Goal: Information Seeking & Learning: Learn about a topic

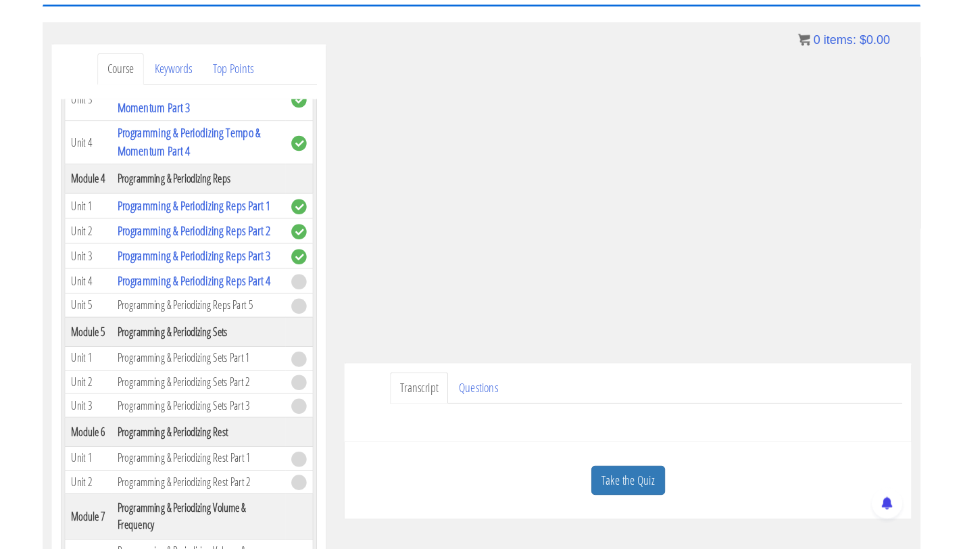
scroll to position [1130, 0]
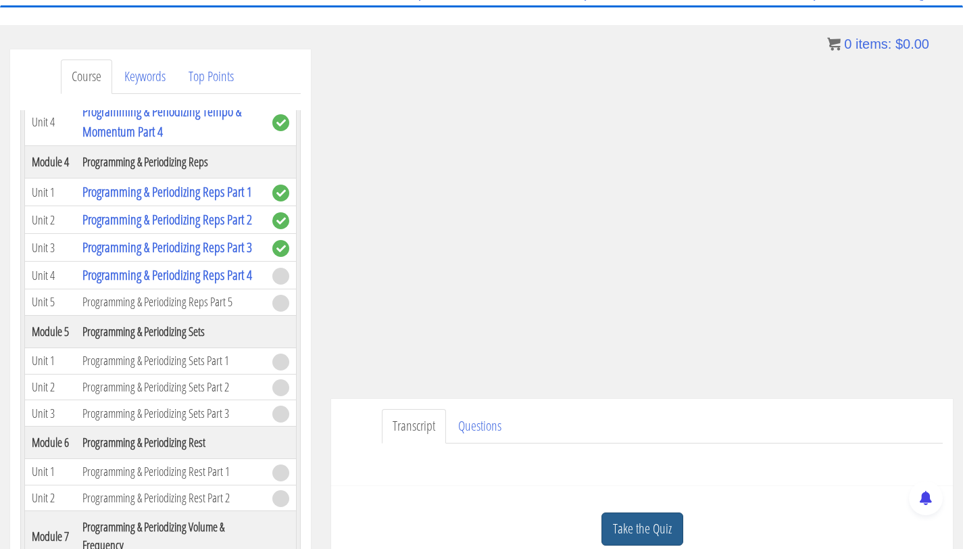
click at [663, 531] on link "Take the Quiz" at bounding box center [642, 528] width 82 height 33
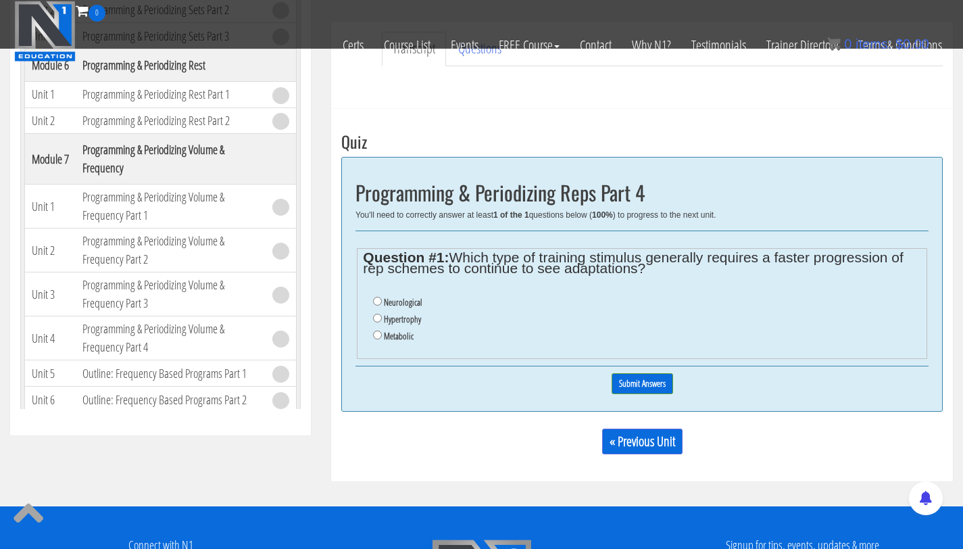
scroll to position [476, 0]
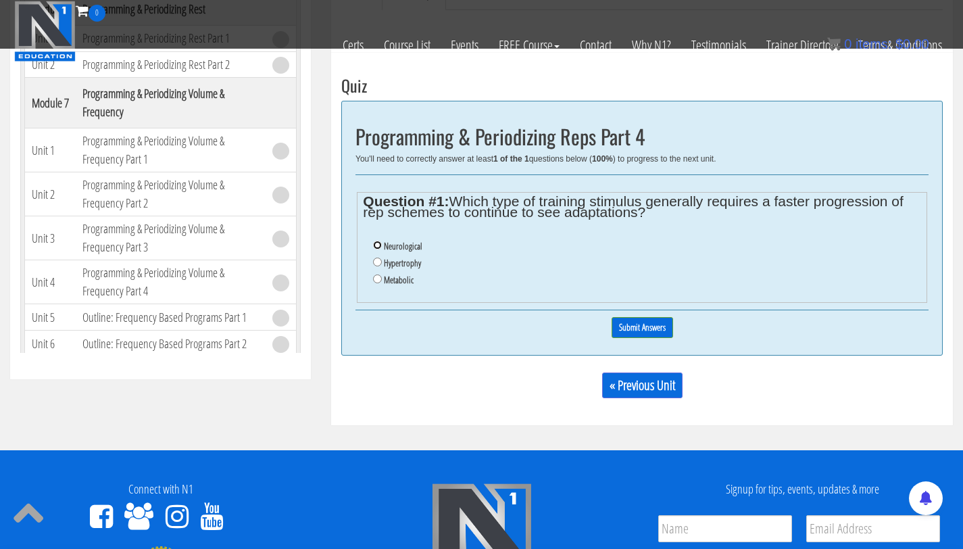
click at [376, 244] on input "Neurological" at bounding box center [377, 245] width 9 height 9
radio input "true"
click at [378, 280] on input "Metabolic" at bounding box center [377, 278] width 9 height 9
radio input "true"
click at [634, 324] on input "Submit Answers" at bounding box center [642, 327] width 61 height 21
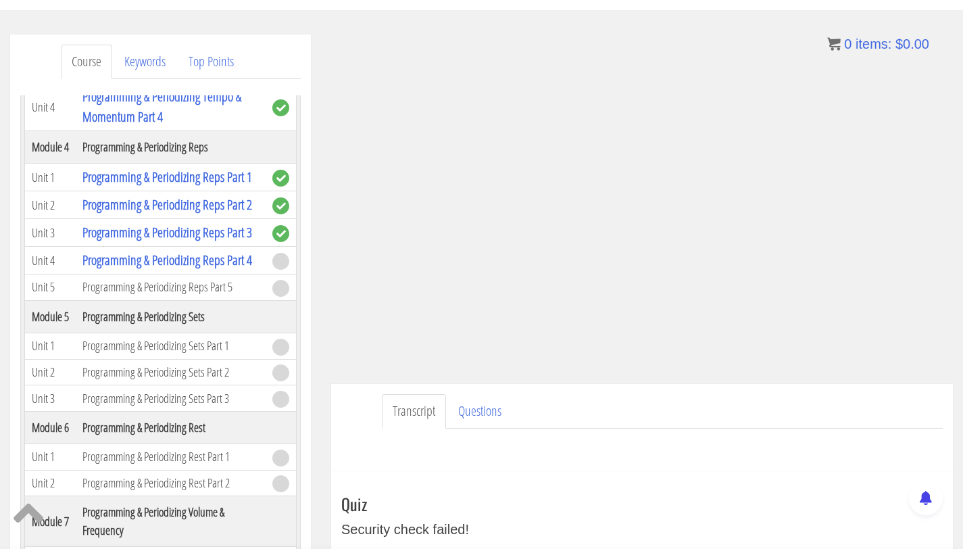
scroll to position [145, 0]
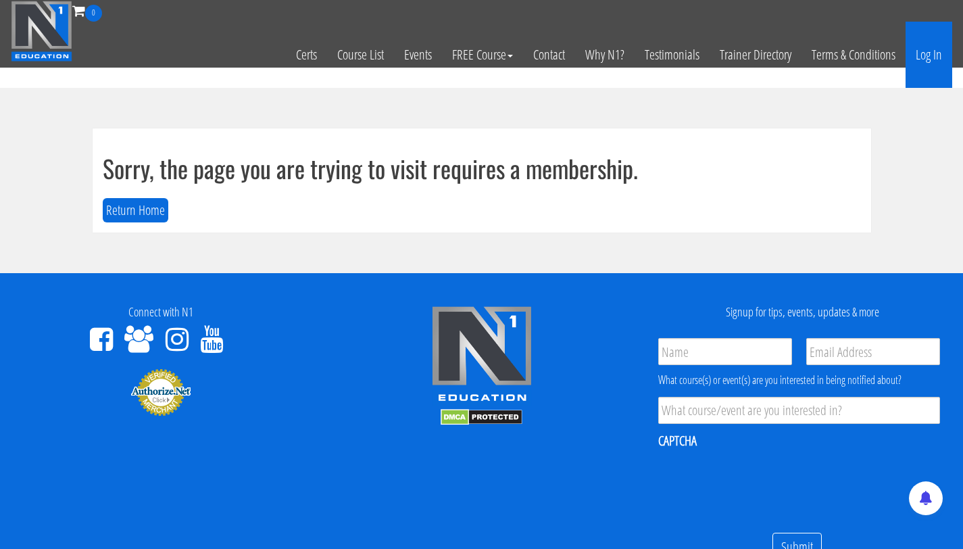
click at [929, 55] on link "Log In" at bounding box center [929, 55] width 47 height 66
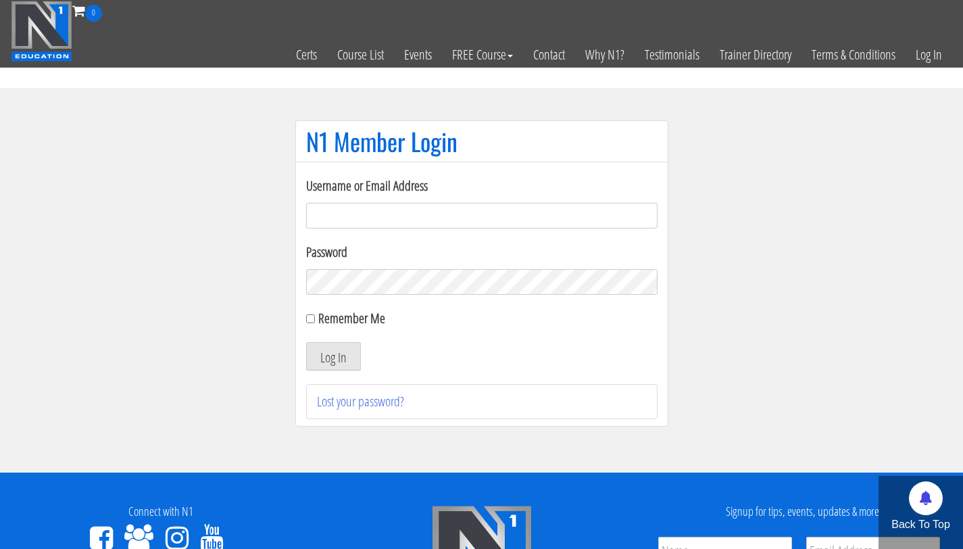
click at [322, 215] on input "Username or Email Address" at bounding box center [481, 216] width 351 height 26
type input "[PERSON_NAME][EMAIL_ADDRESS][PERSON_NAME][DOMAIN_NAME]"
click at [332, 298] on form "Username or Email Address [PERSON_NAME][EMAIL_ADDRESS][PERSON_NAME][DOMAIN_NAME…" at bounding box center [481, 273] width 351 height 195
click at [306, 342] on button "Log In" at bounding box center [333, 356] width 55 height 28
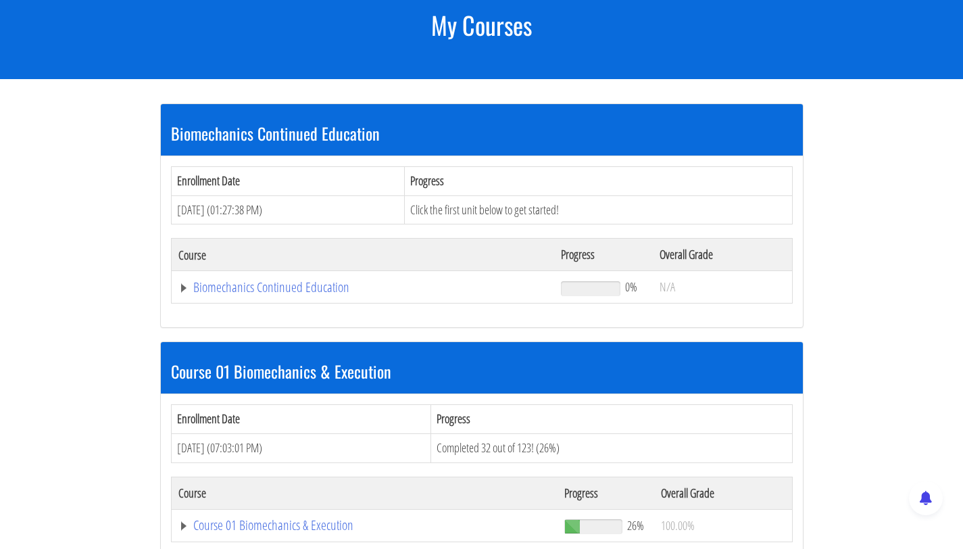
scroll to position [205, 0]
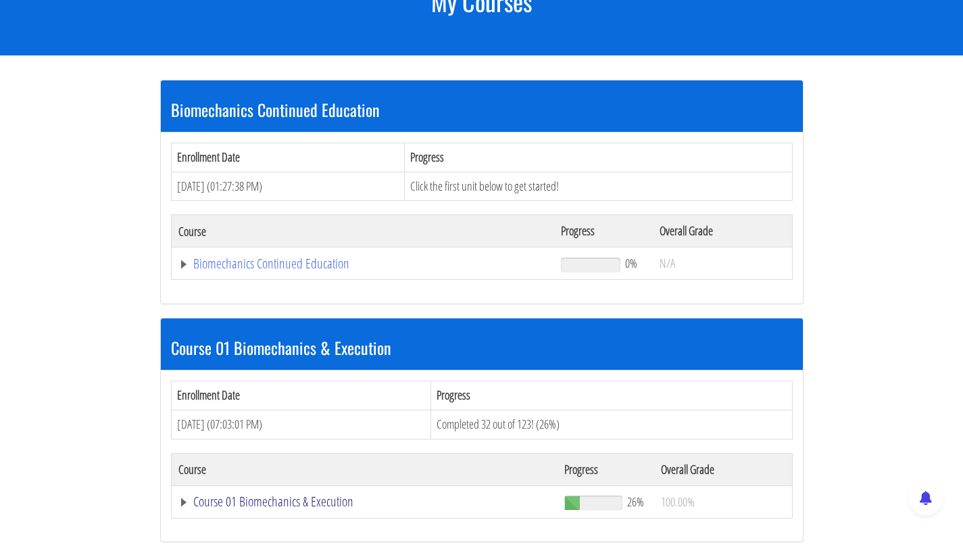
click at [305, 270] on link "Course 01 Biomechanics & Execution" at bounding box center [363, 264] width 370 height 14
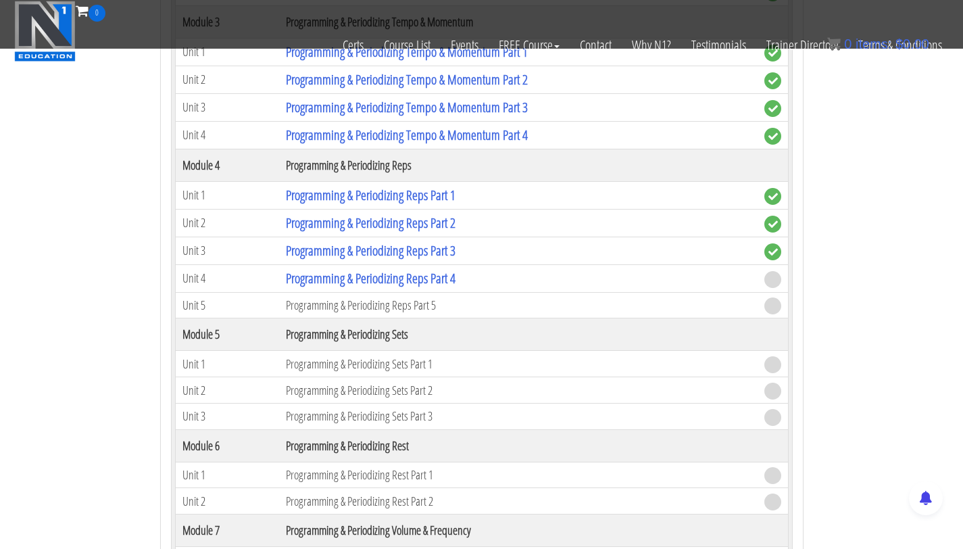
scroll to position [1464, 0]
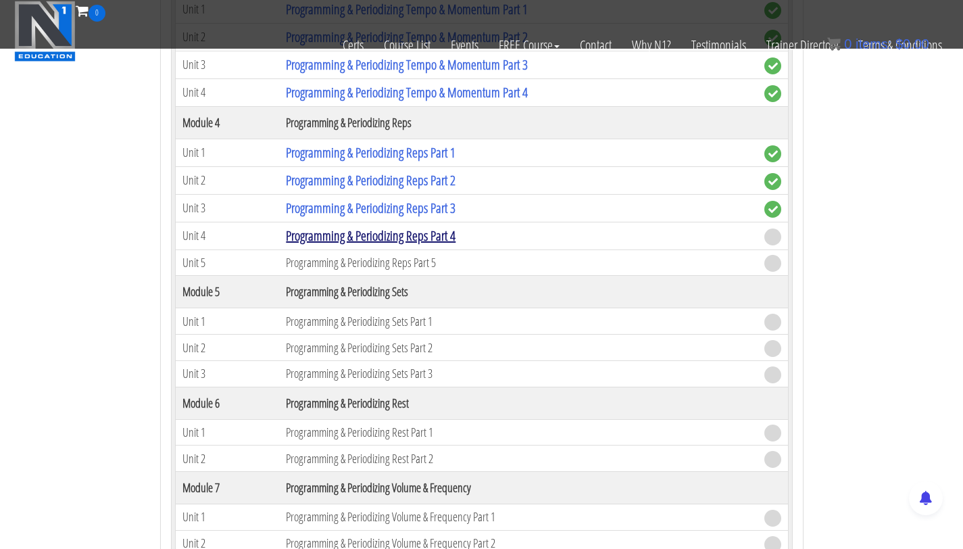
click at [386, 239] on link "Programming & Periodizing Reps Part 4" at bounding box center [371, 235] width 170 height 18
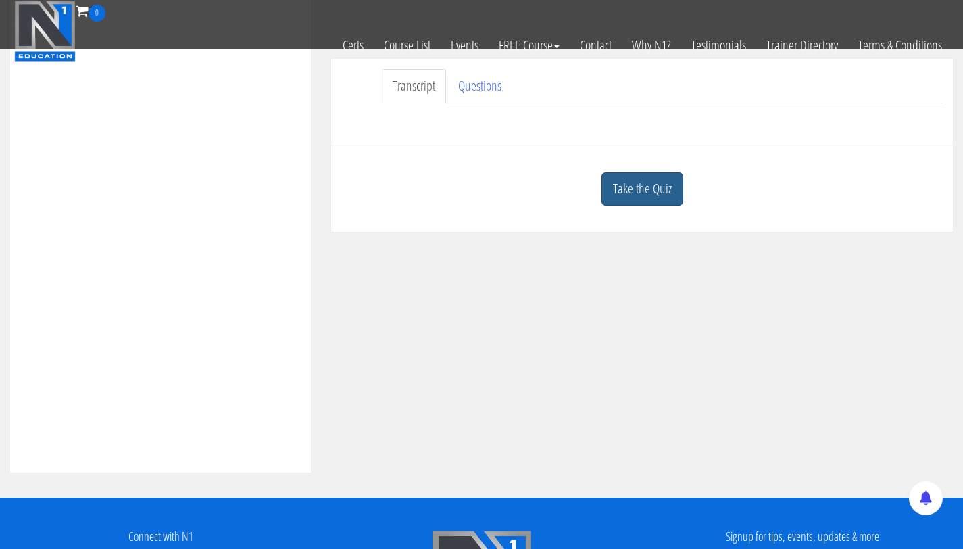
scroll to position [387, 0]
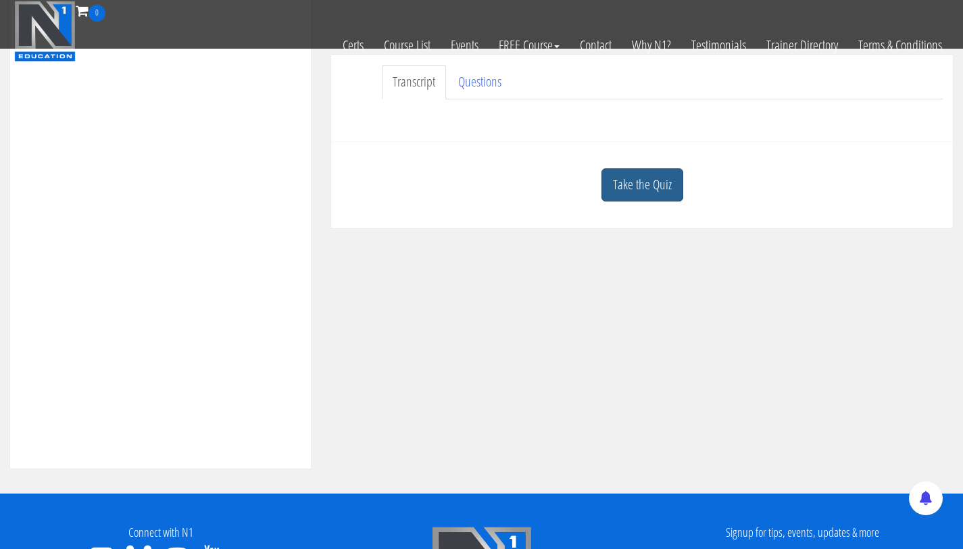
click at [641, 186] on link "Take the Quiz" at bounding box center [642, 184] width 82 height 33
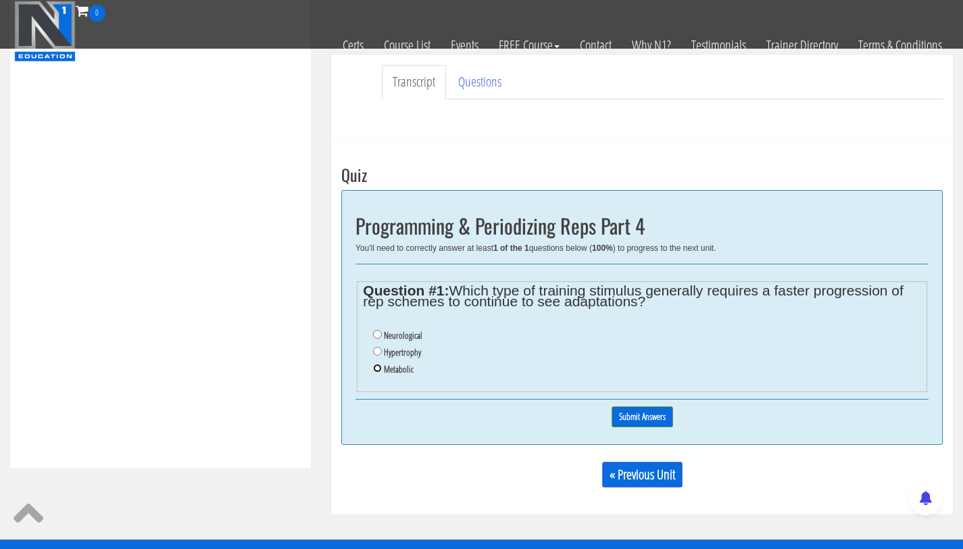
click at [378, 370] on input "Metabolic" at bounding box center [377, 368] width 9 height 9
radio input "true"
click at [626, 416] on input "Submit Answers" at bounding box center [642, 416] width 61 height 21
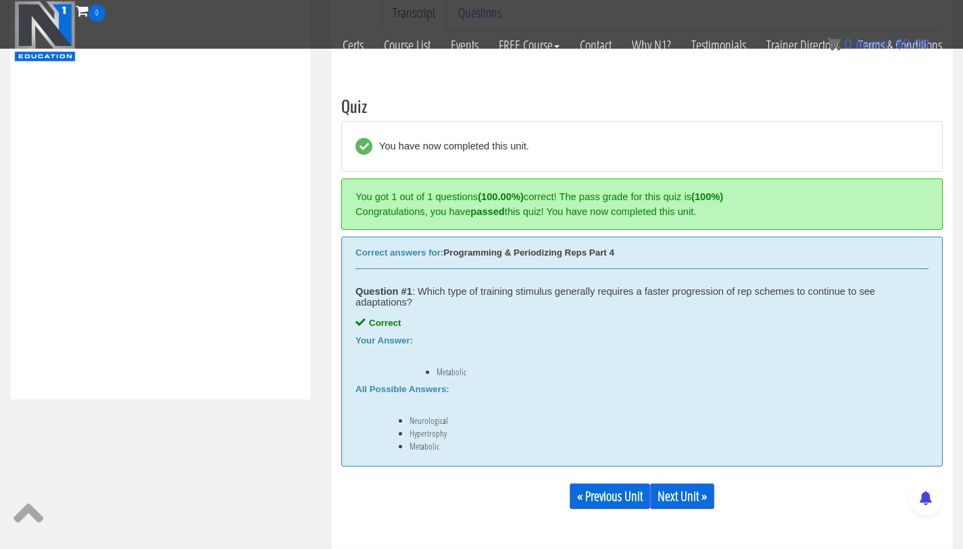
scroll to position [509, 0]
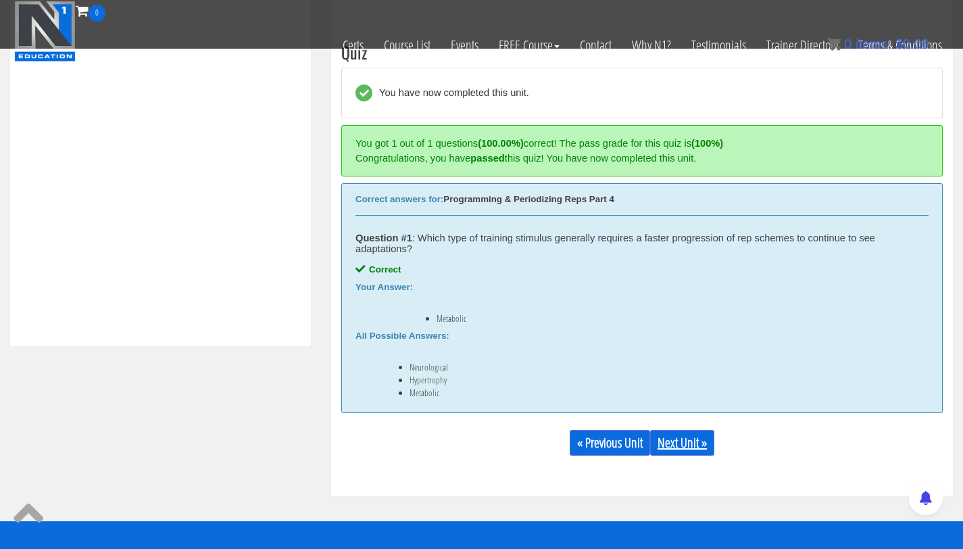
click at [672, 443] on link "Next Unit »" at bounding box center [682, 443] width 64 height 26
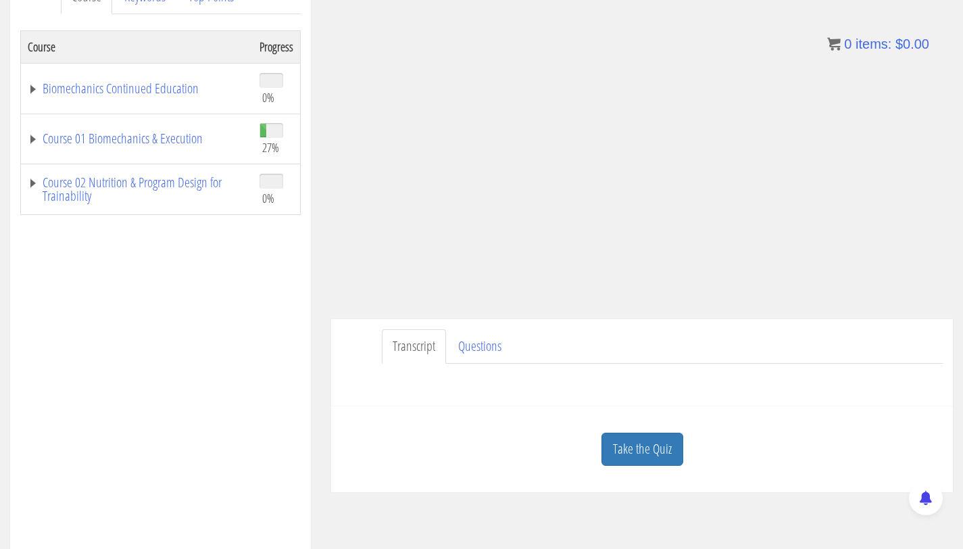
scroll to position [222, 0]
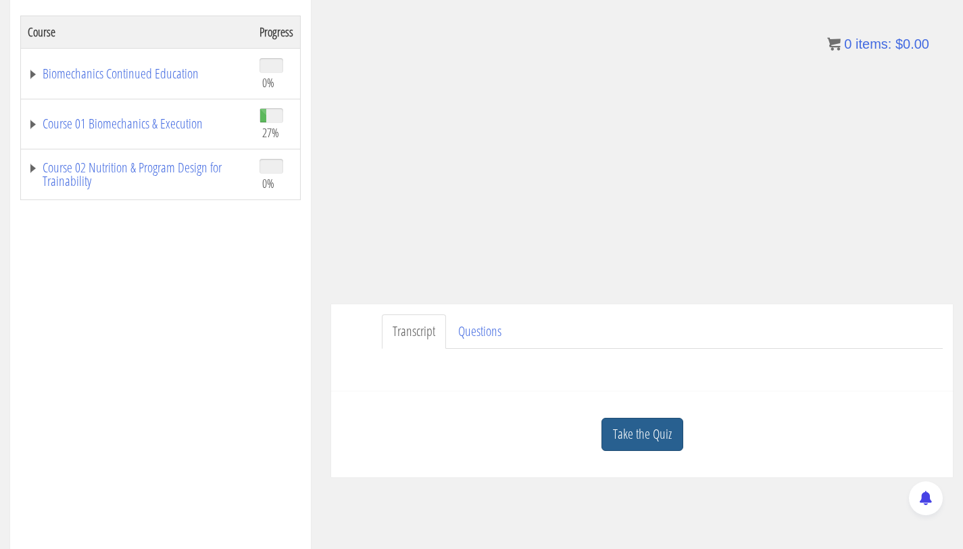
click at [659, 420] on link "Take the Quiz" at bounding box center [642, 434] width 82 height 33
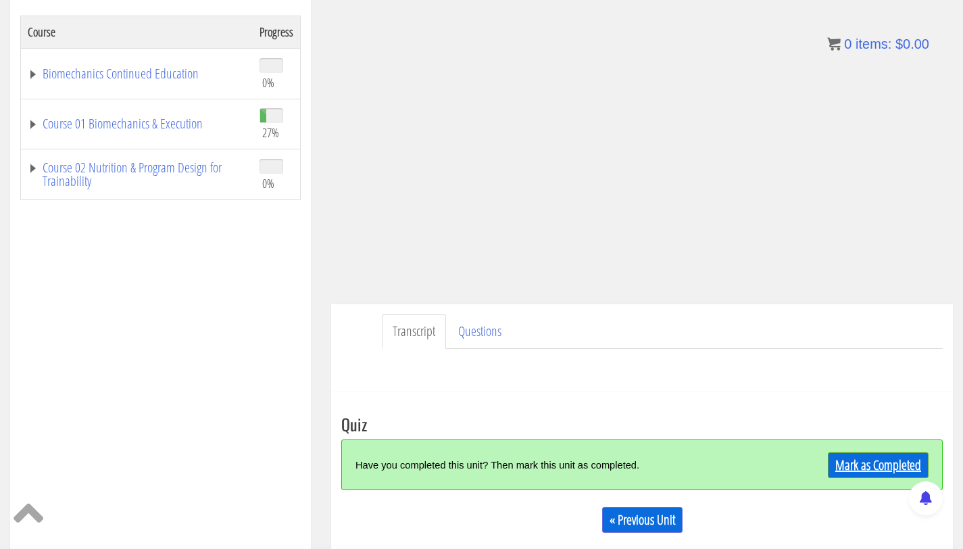
click at [878, 466] on link "Mark as Completed" at bounding box center [878, 465] width 101 height 26
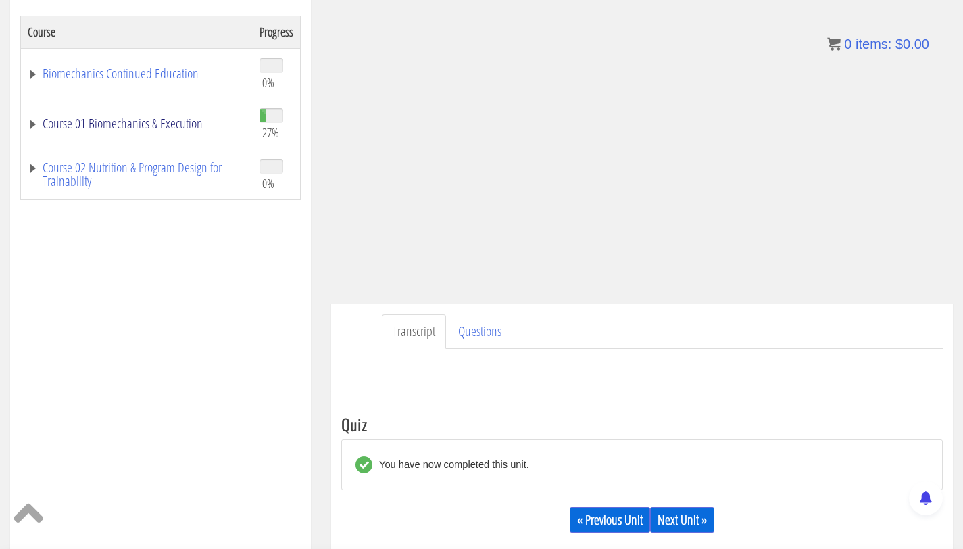
click at [159, 121] on link "Course 01 Biomechanics & Execution" at bounding box center [137, 124] width 218 height 14
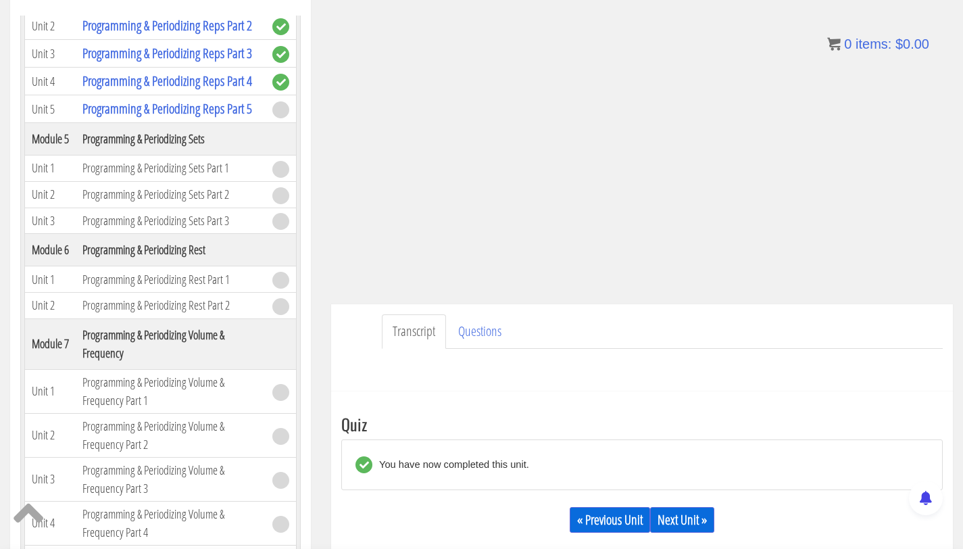
scroll to position [1233, 0]
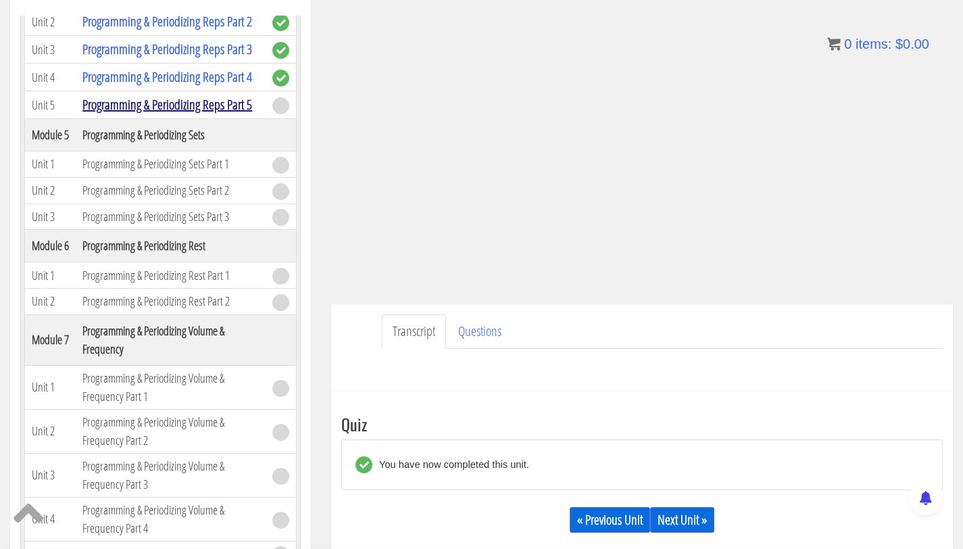
click at [144, 114] on link "Programming & Periodizing Reps Part 5" at bounding box center [167, 104] width 170 height 18
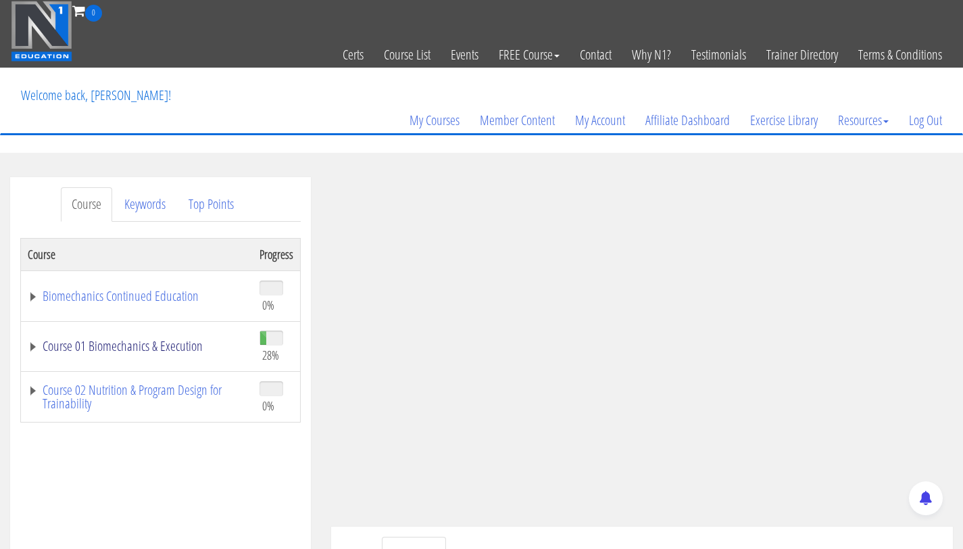
click at [134, 347] on link "Course 01 Biomechanics & Execution" at bounding box center [137, 346] width 218 height 14
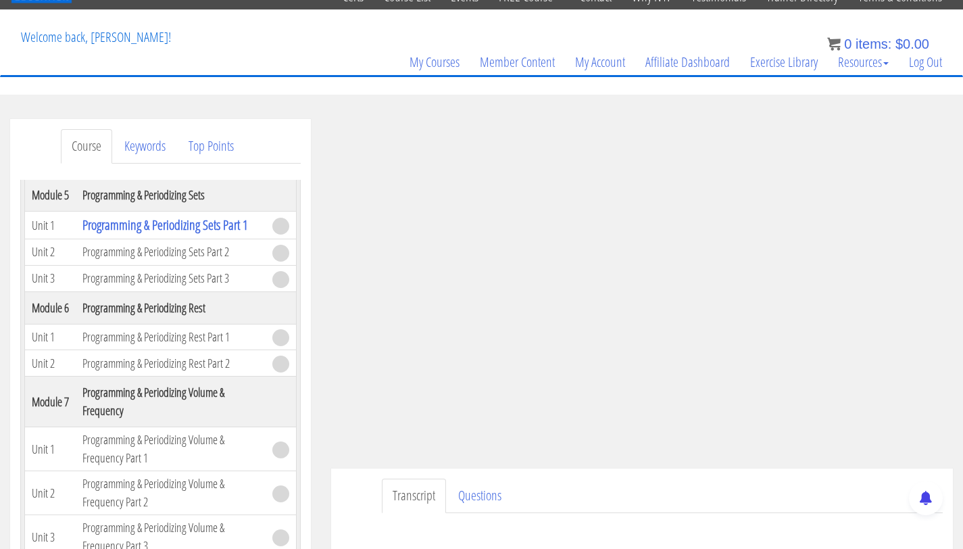
scroll to position [1268, 0]
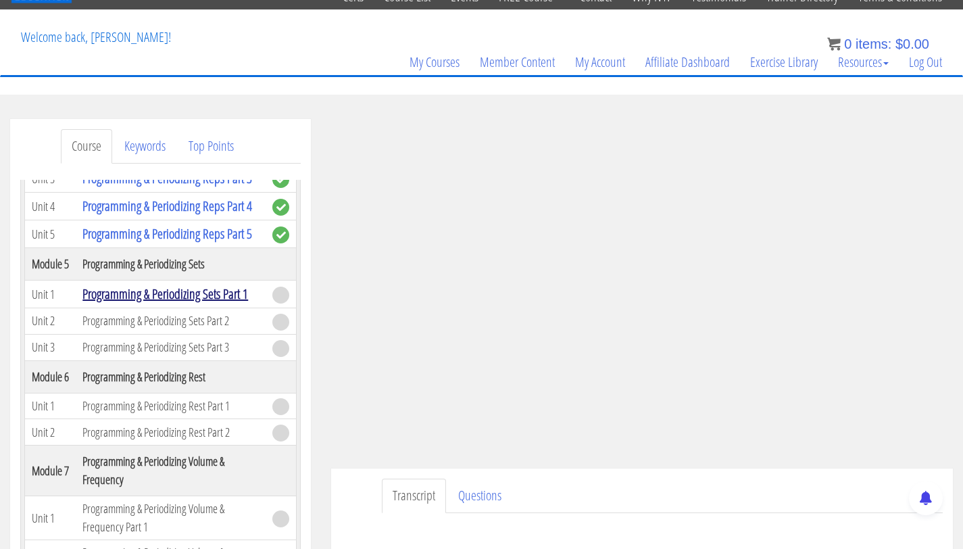
click at [153, 303] on link "Programming & Periodizing Sets Part 1" at bounding box center [165, 293] width 166 height 18
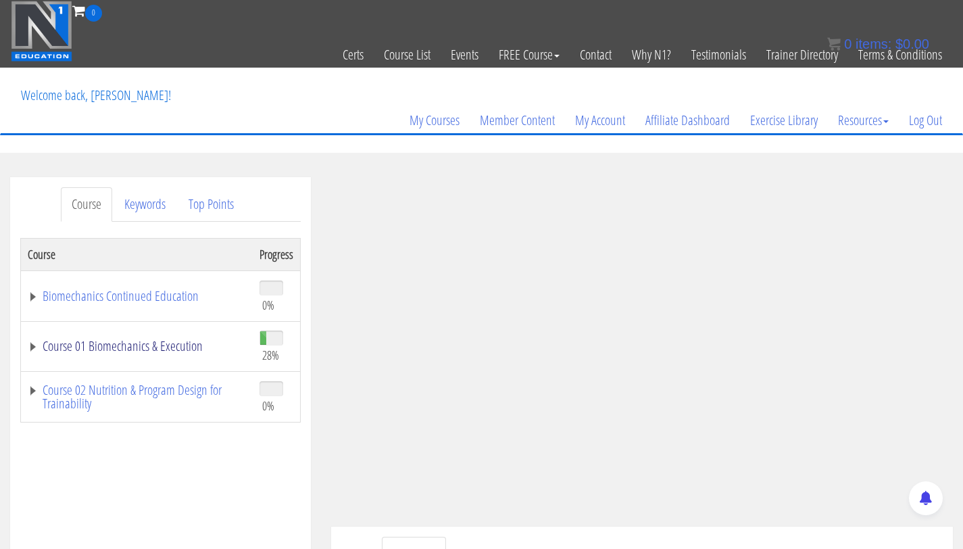
click at [141, 342] on link "Course 01 Biomechanics & Execution" at bounding box center [137, 346] width 218 height 14
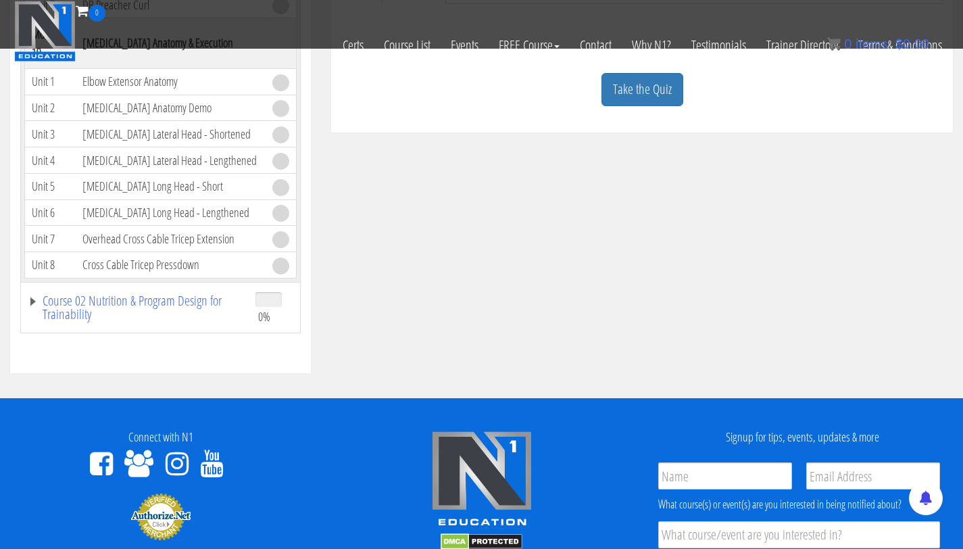
scroll to position [429, 0]
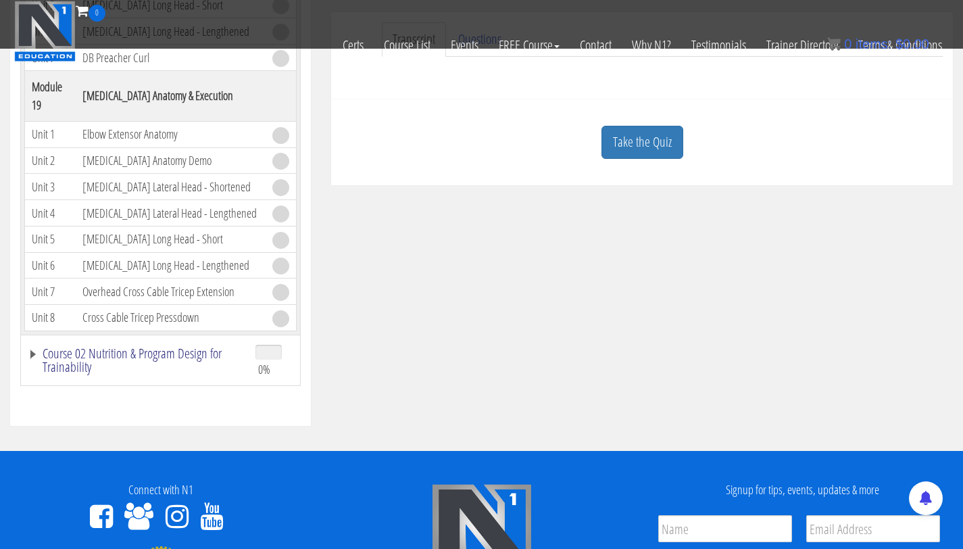
click at [74, 347] on link "Course 02 Nutrition & Program Design for Trainability" at bounding box center [135, 360] width 214 height 27
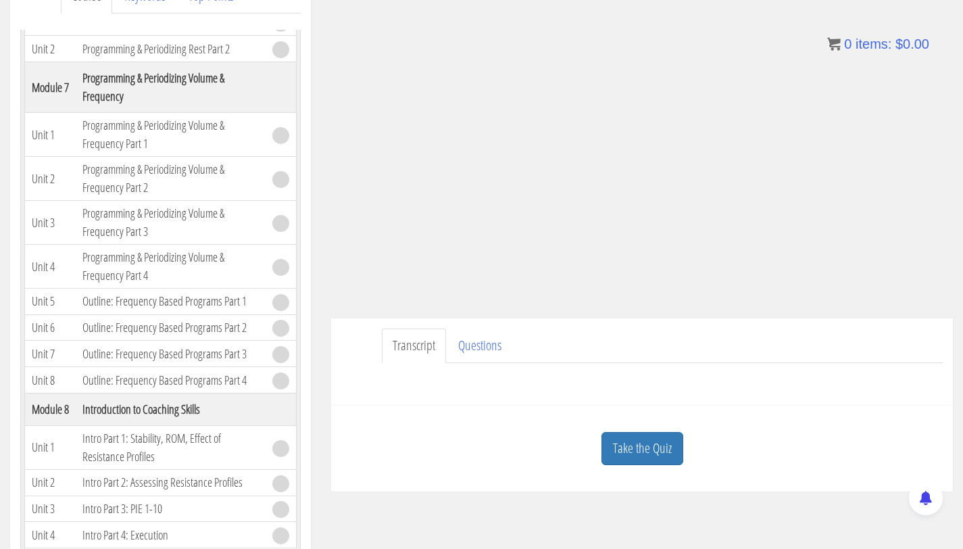
scroll to position [211, 0]
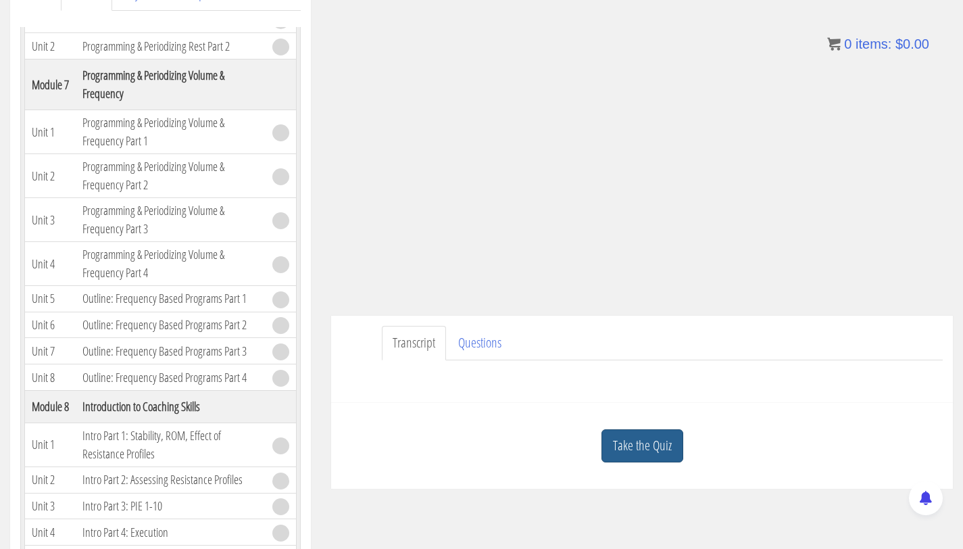
click at [649, 453] on link "Take the Quiz" at bounding box center [642, 445] width 82 height 33
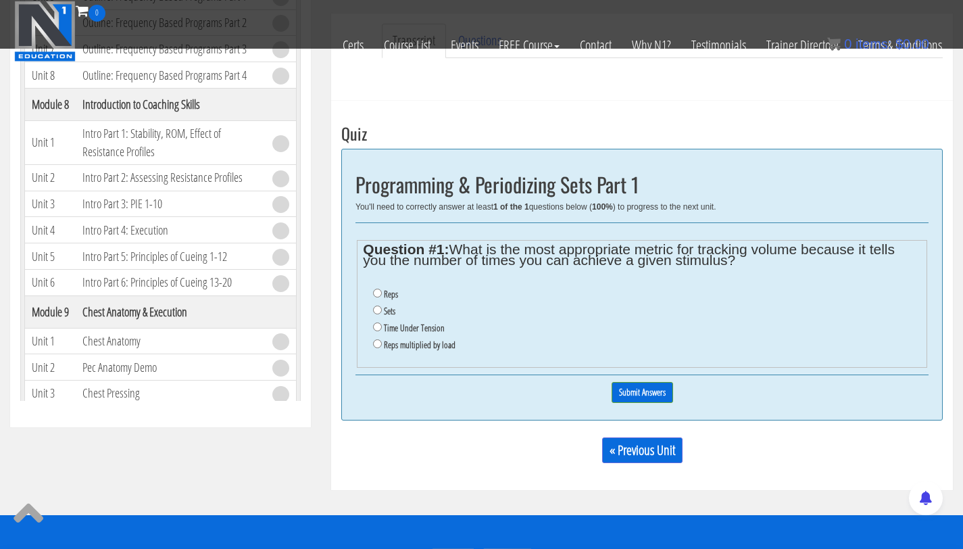
scroll to position [426, 0]
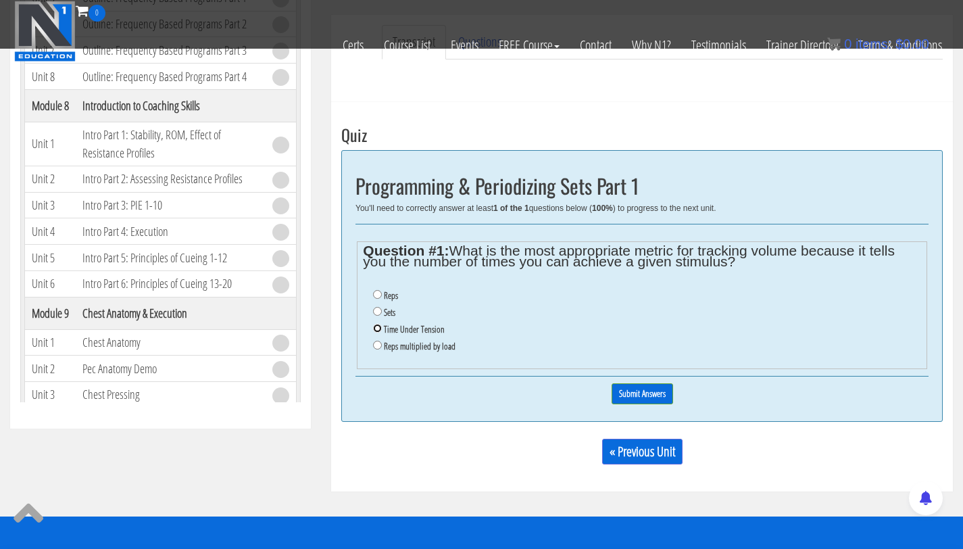
click at [380, 326] on input "Time Under Tension" at bounding box center [377, 328] width 9 height 9
radio input "true"
click at [380, 311] on input "Sets" at bounding box center [377, 311] width 9 height 9
radio input "true"
click at [645, 389] on input "Submit Answers" at bounding box center [642, 393] width 61 height 21
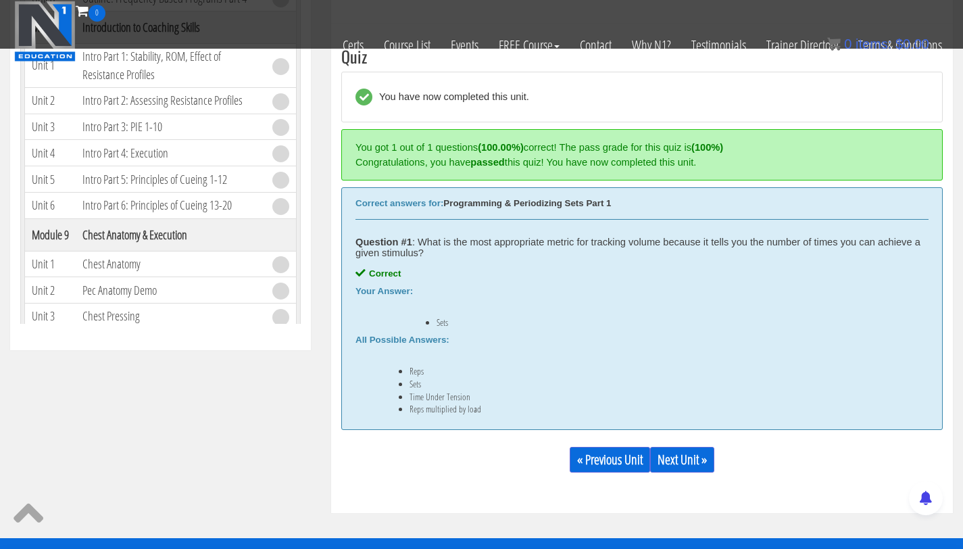
scroll to position [509, 0]
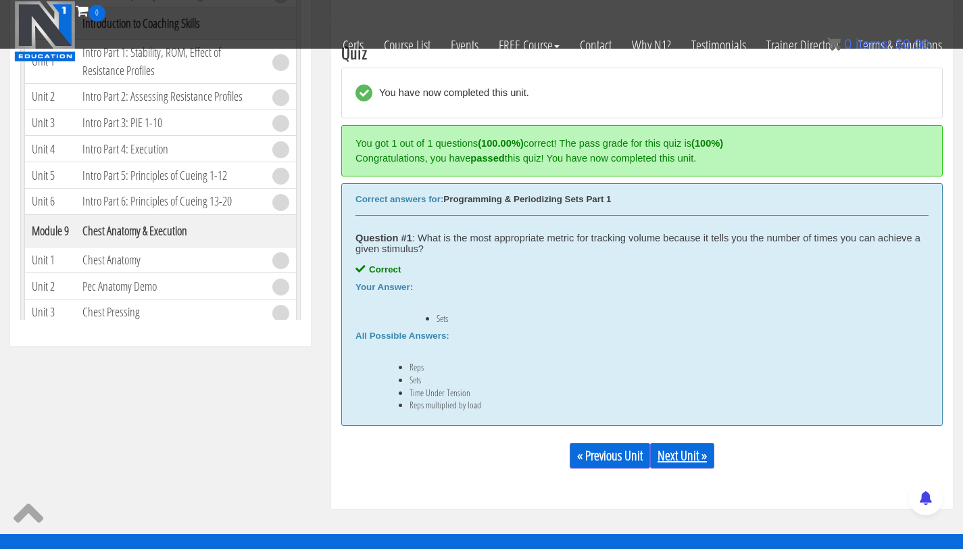
click at [687, 449] on link "Next Unit »" at bounding box center [682, 456] width 64 height 26
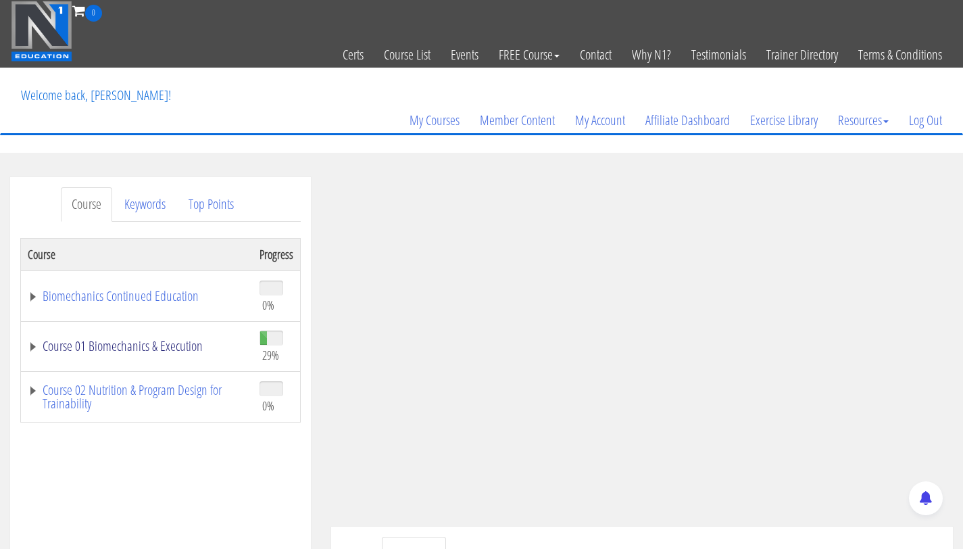
click at [162, 351] on link "Course 01 Biomechanics & Execution" at bounding box center [137, 346] width 218 height 14
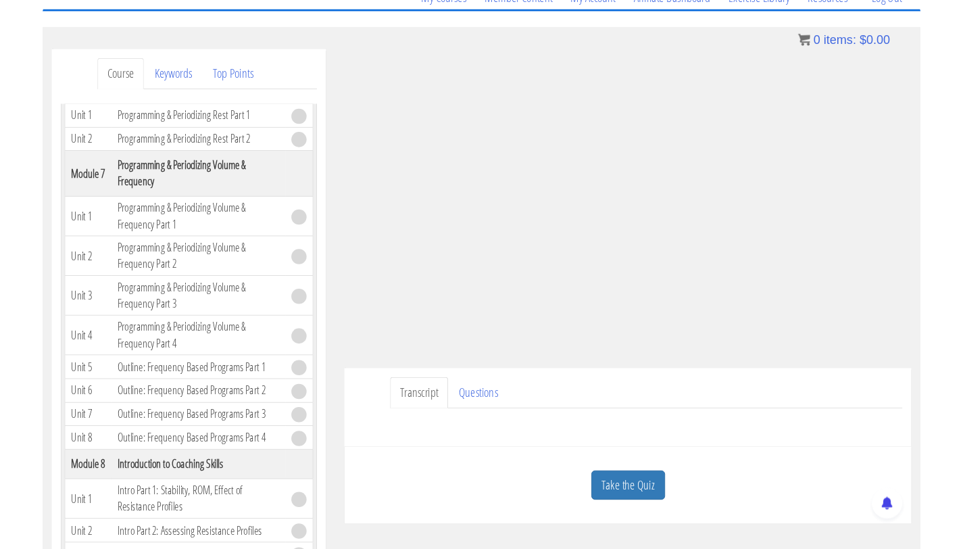
scroll to position [1538, 0]
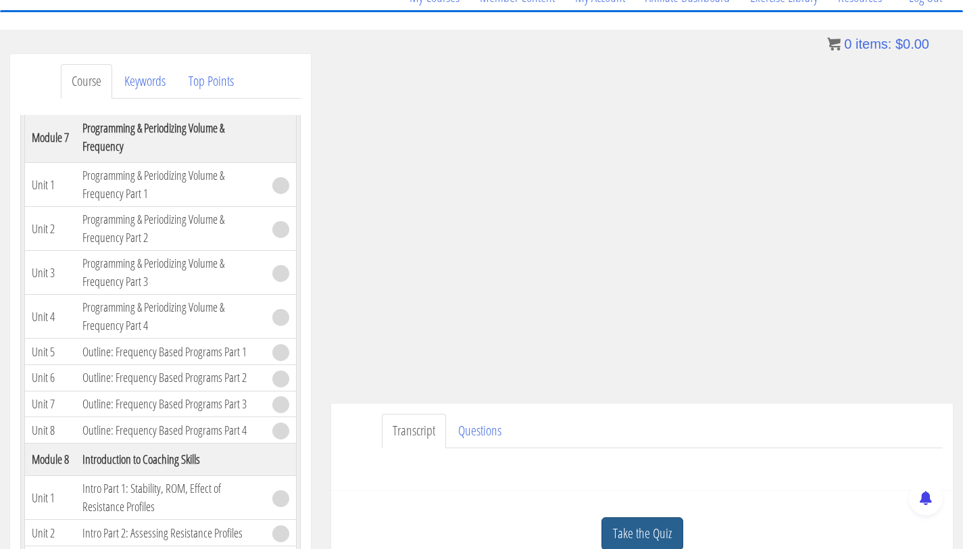
click at [653, 532] on link "Take the Quiz" at bounding box center [642, 533] width 82 height 33
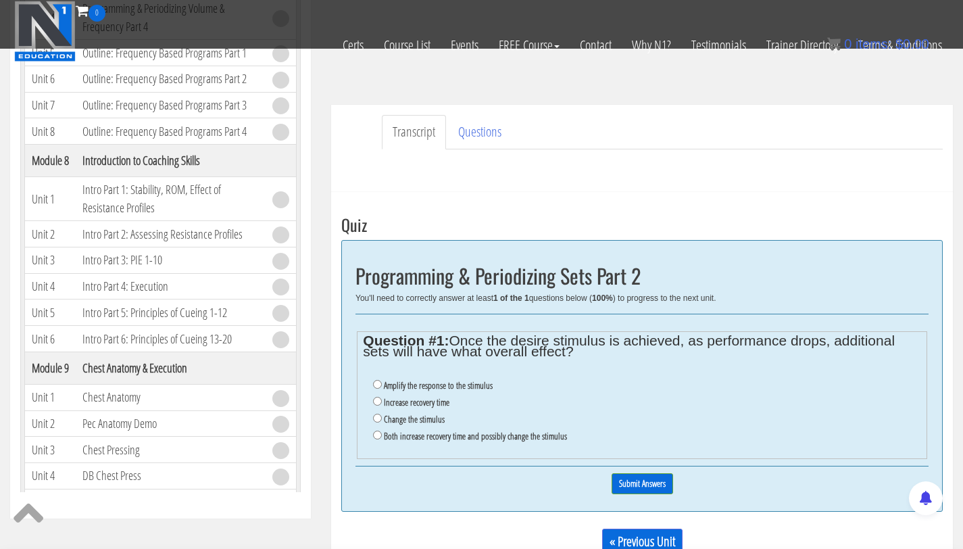
scroll to position [382, 0]
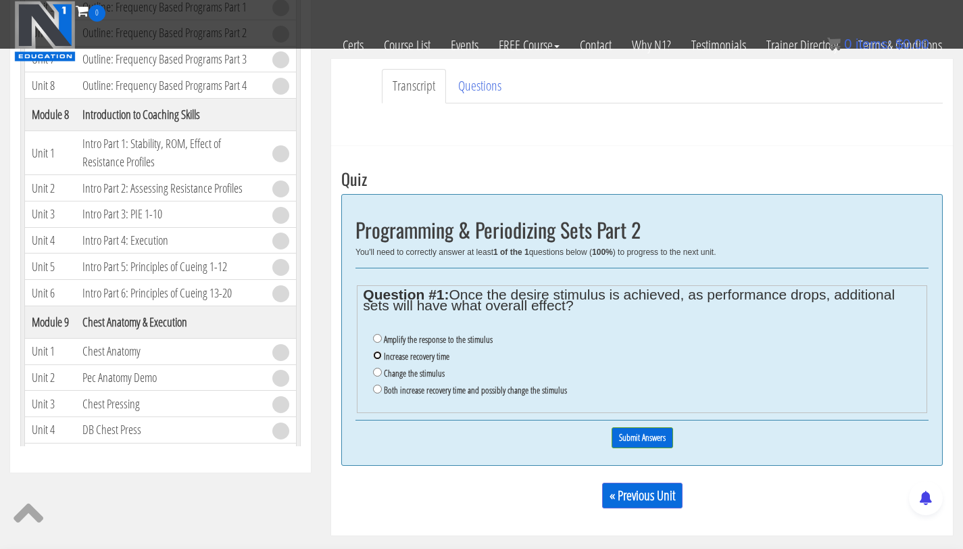
click at [378, 353] on input "Increase recovery time" at bounding box center [377, 355] width 9 height 9
radio input "true"
click at [374, 388] on input "Both increase recovery time and possibly change the stimulus" at bounding box center [377, 389] width 9 height 9
radio input "true"
click at [641, 440] on input "Submit Answers" at bounding box center [642, 437] width 61 height 21
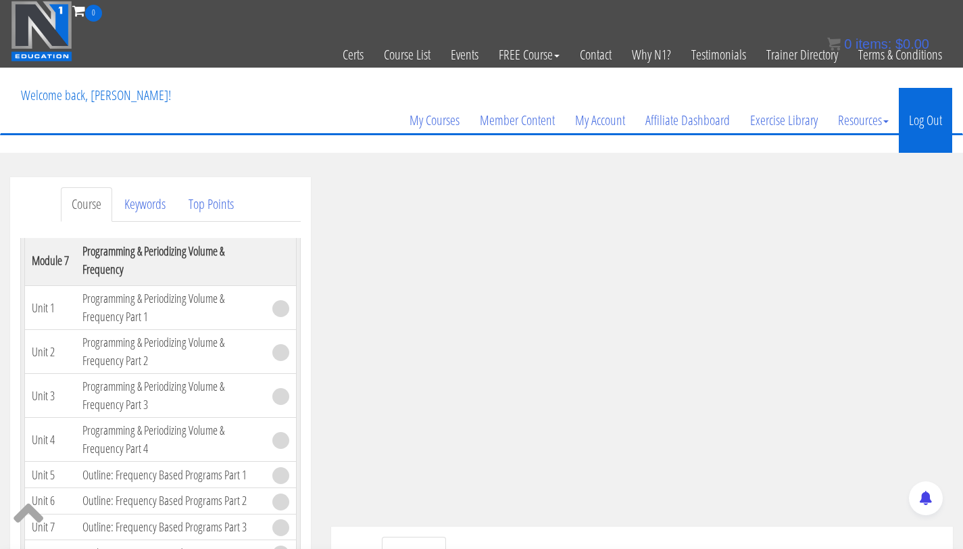
click at [931, 120] on link "Log Out" at bounding box center [925, 120] width 53 height 65
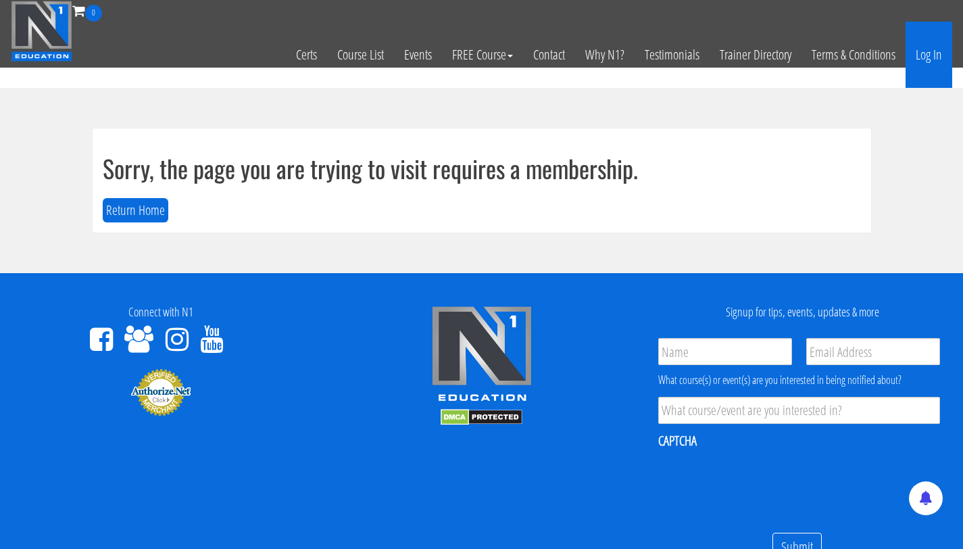
click at [928, 65] on link "Log In" at bounding box center [929, 55] width 47 height 66
click at [926, 59] on link "Log In" at bounding box center [929, 55] width 47 height 66
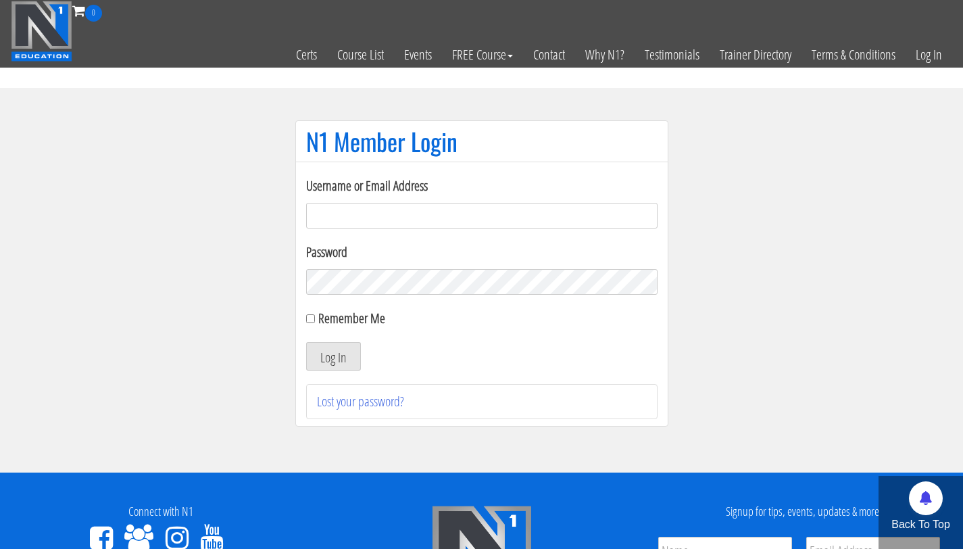
click at [341, 218] on input "Username or Email Address" at bounding box center [481, 216] width 351 height 26
type input "[PERSON_NAME][EMAIL_ADDRESS][PERSON_NAME][DOMAIN_NAME]"
click at [306, 342] on button "Log In" at bounding box center [333, 356] width 55 height 28
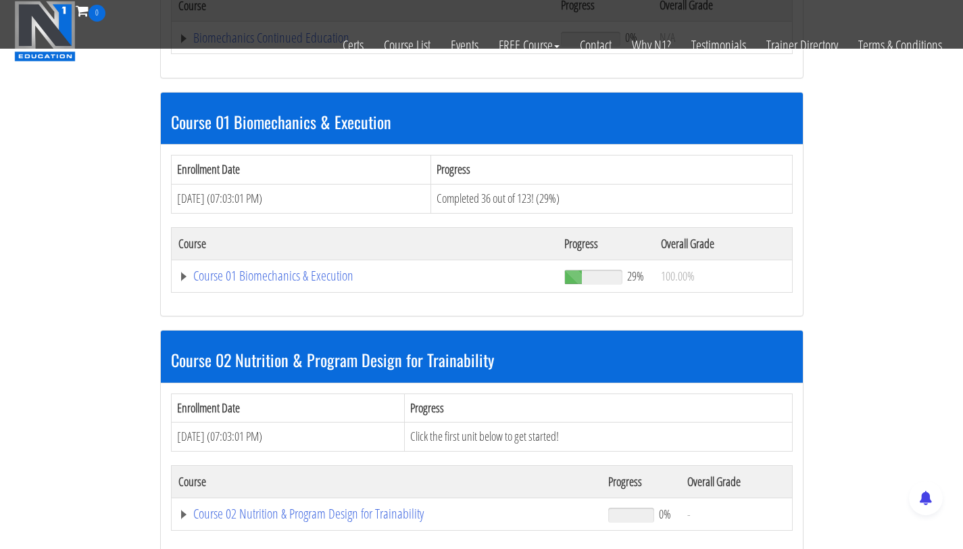
scroll to position [377, 0]
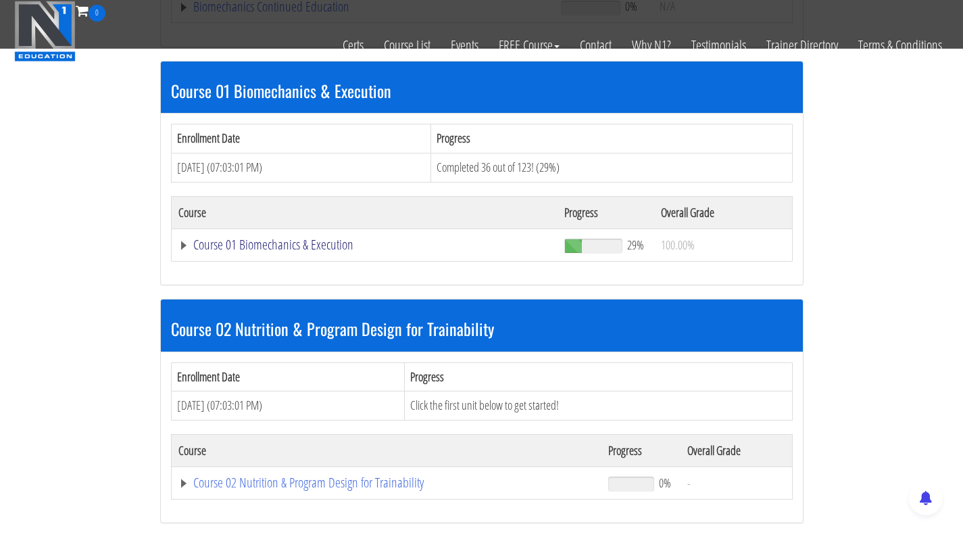
click at [258, 14] on link "Course 01 Biomechanics & Execution" at bounding box center [363, 7] width 370 height 14
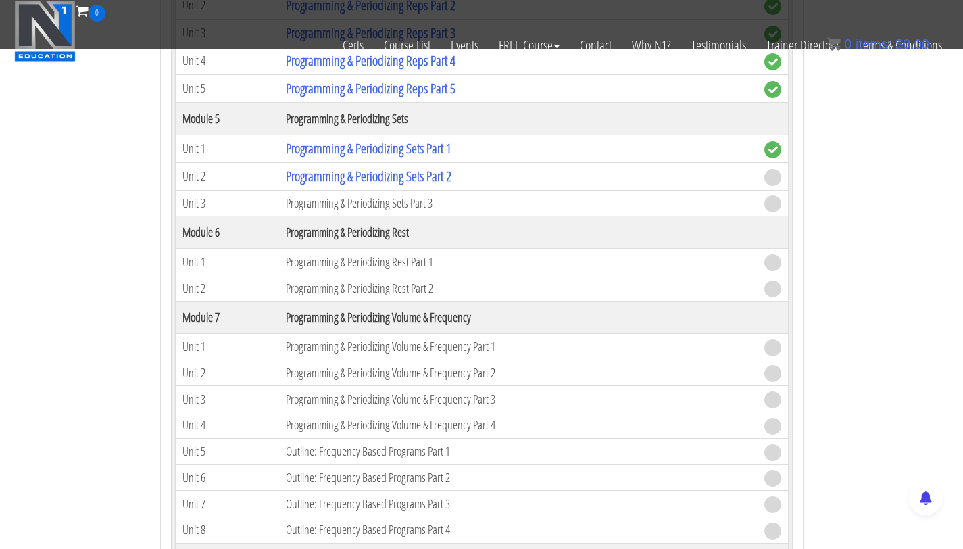
scroll to position [1633, 0]
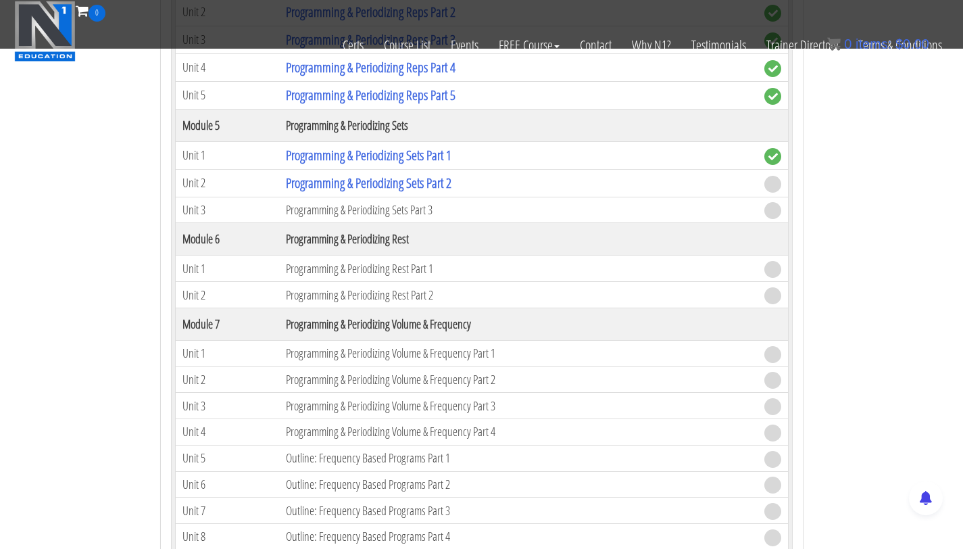
click at [338, 212] on td "Programming & Periodizing Sets Part 3" at bounding box center [518, 210] width 478 height 26
click at [387, 182] on link "Programming & Periodizing Sets Part 2" at bounding box center [369, 183] width 166 height 18
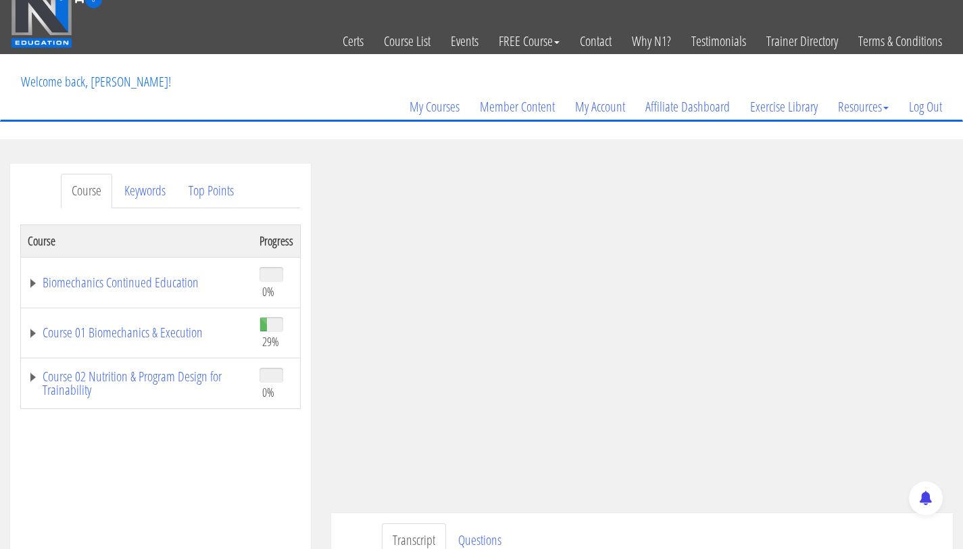
scroll to position [13, 0]
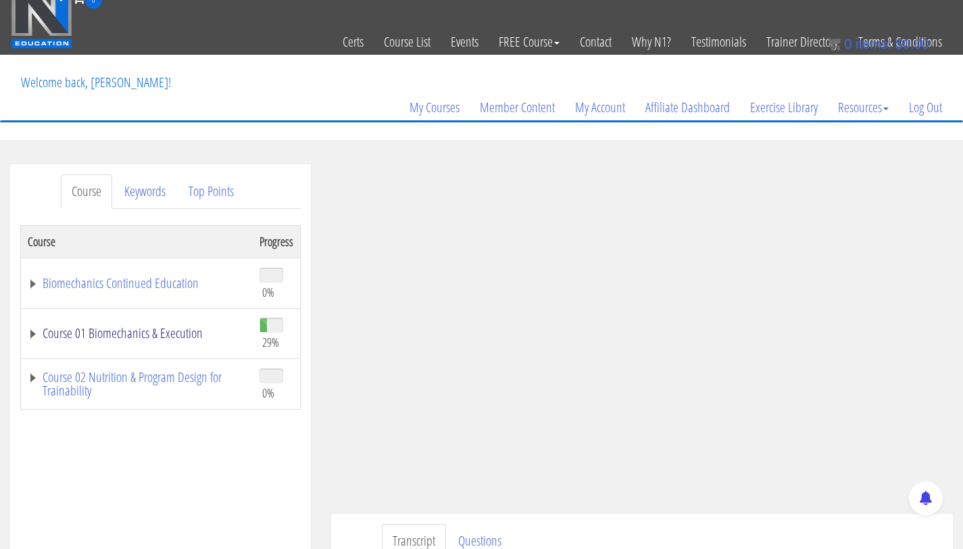
click at [189, 340] on link "Course 01 Biomechanics & Execution" at bounding box center [137, 333] width 218 height 14
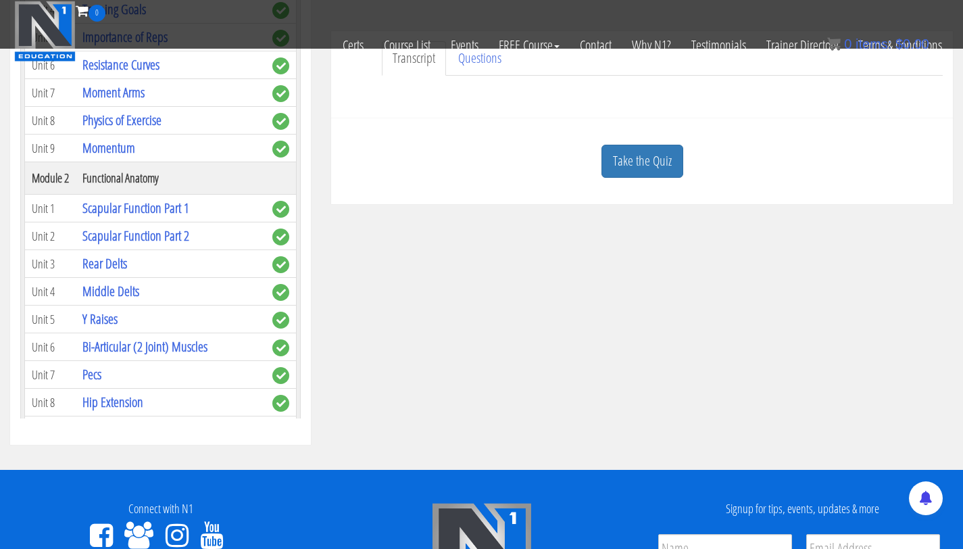
scroll to position [472, 0]
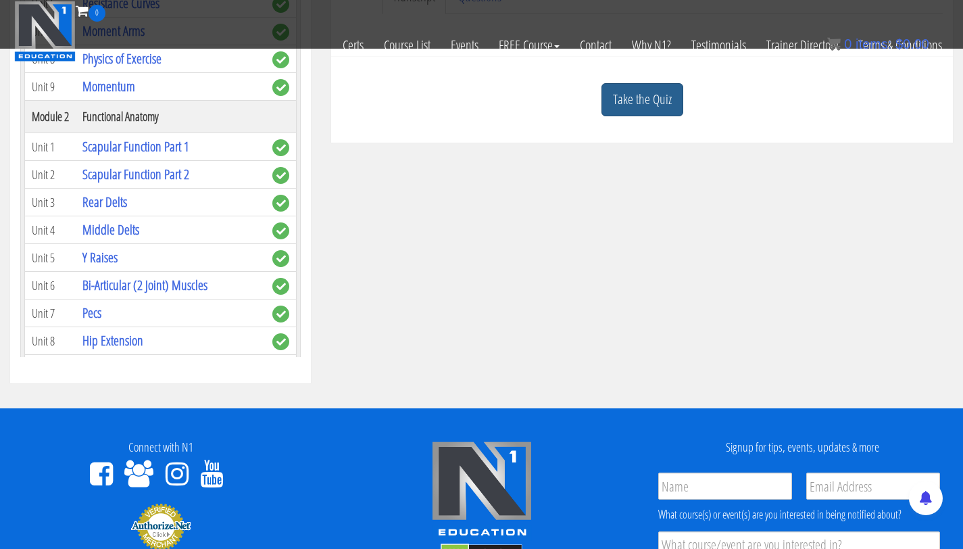
click at [647, 99] on link "Take the Quiz" at bounding box center [642, 99] width 82 height 33
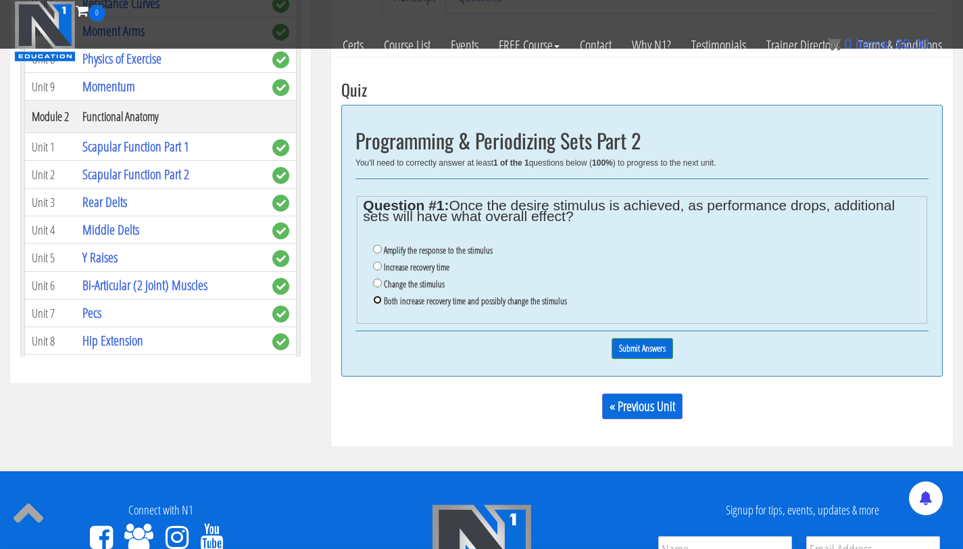
click at [380, 303] on input "Both increase recovery time and possibly change the stimulus" at bounding box center [377, 299] width 9 height 9
radio input "true"
click at [631, 354] on input "Submit Answers" at bounding box center [642, 348] width 61 height 21
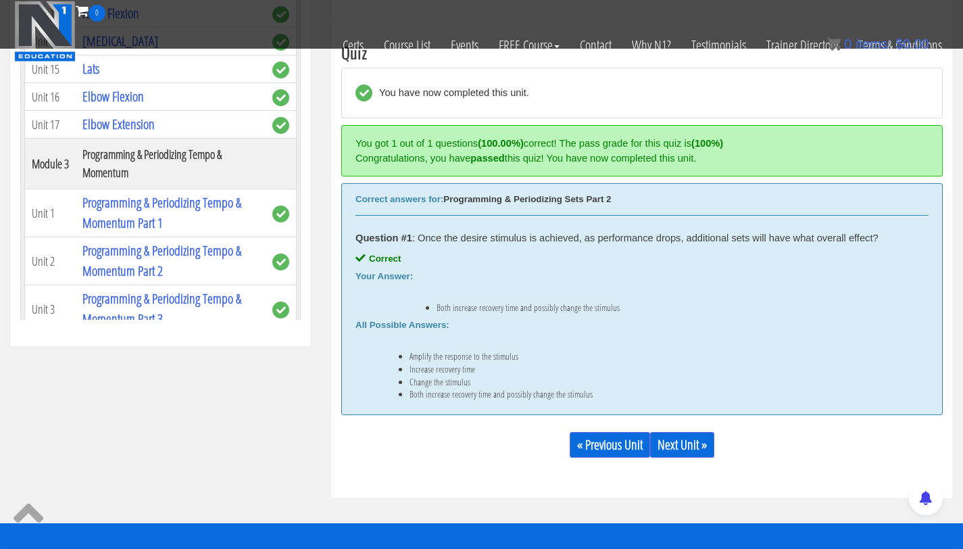
scroll to position [434, 0]
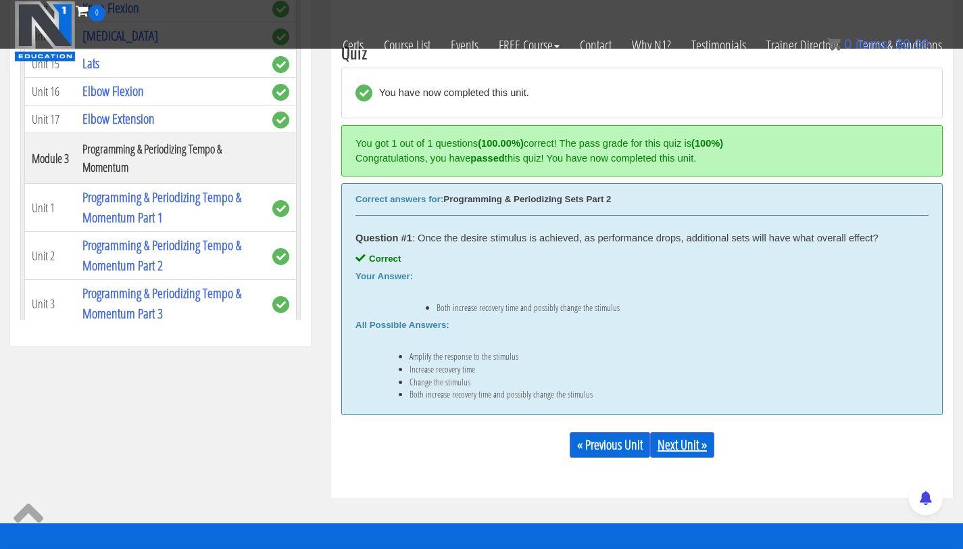
click at [668, 442] on link "Next Unit »" at bounding box center [682, 445] width 64 height 26
